Goal: Check status

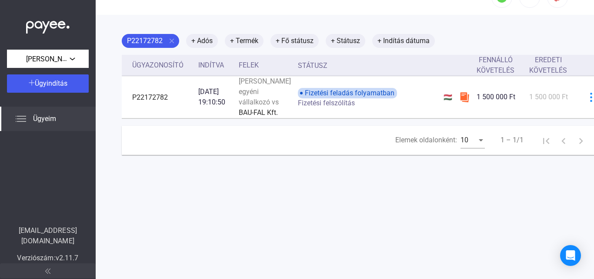
scroll to position [41, 0]
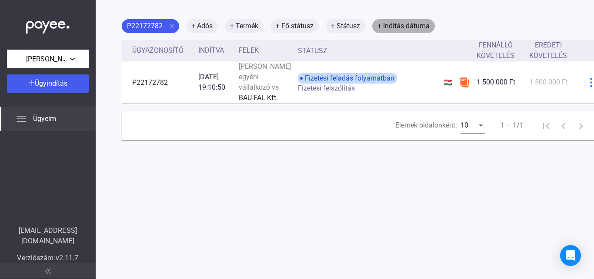
click at [410, 23] on font "+ Indítás dátuma" at bounding box center [404, 26] width 52 height 8
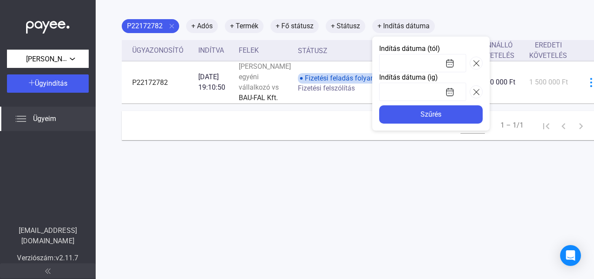
click at [346, 23] on div at bounding box center [297, 139] width 594 height 279
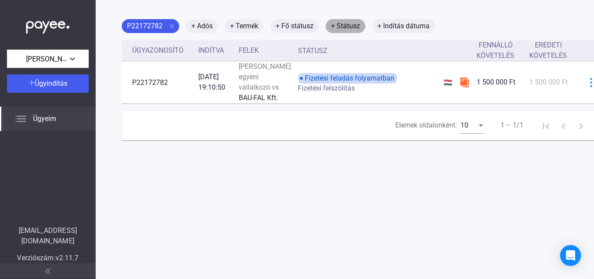
click at [346, 23] on font "+ Státusz" at bounding box center [345, 26] width 29 height 8
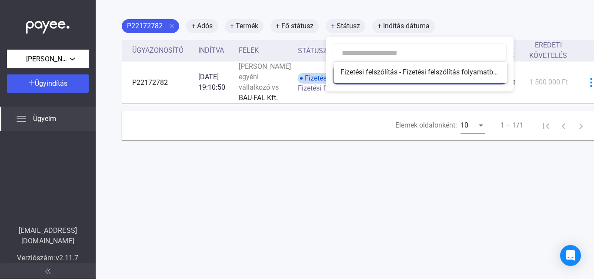
click at [466, 19] on div at bounding box center [297, 139] width 594 height 279
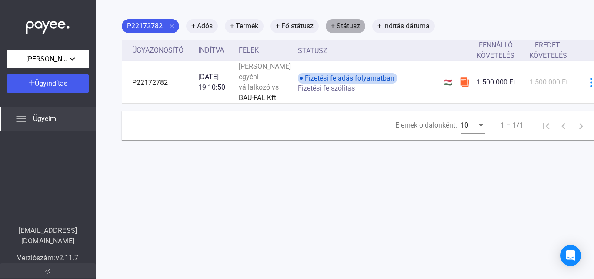
click at [351, 25] on font "+ Státusz" at bounding box center [345, 26] width 29 height 8
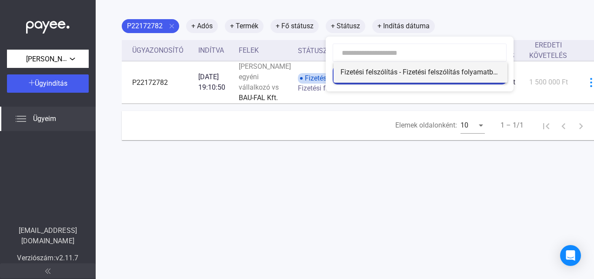
click at [375, 71] on font "Fizetési felszólítás - Fizetési felszólítás folyamatban" at bounding box center [421, 72] width 161 height 8
type input "**********"
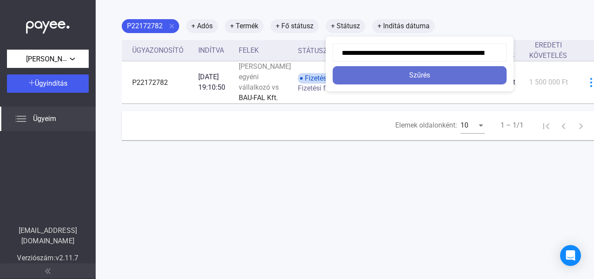
click at [423, 73] on font "Szűrés" at bounding box center [419, 75] width 21 height 8
